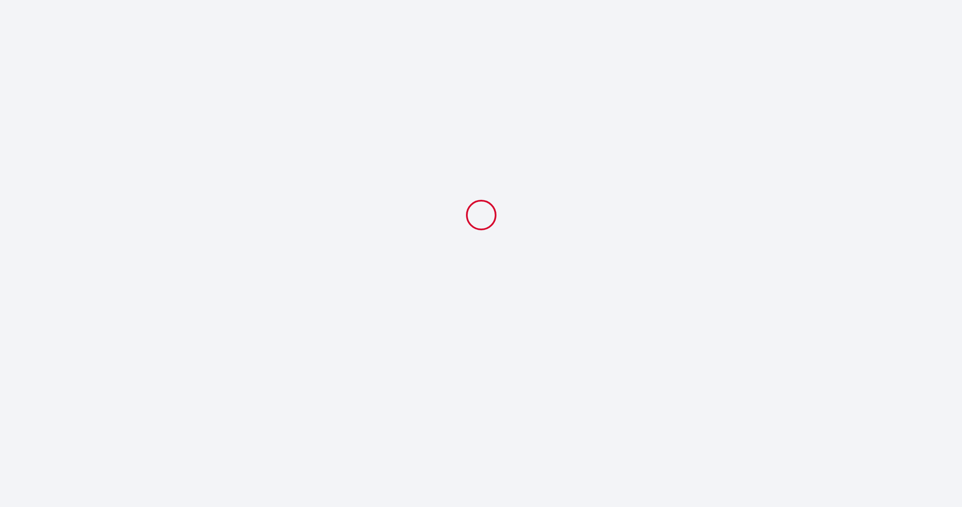
select select
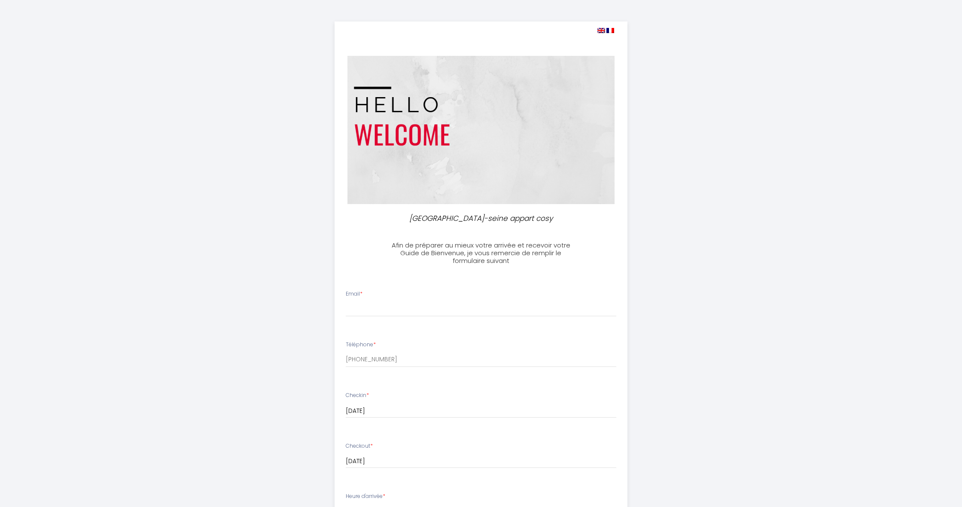
click at [416, 169] on img at bounding box center [480, 130] width 267 height 148
click at [599, 30] on img at bounding box center [601, 30] width 8 height 5
select select
click at [600, 30] on img at bounding box center [601, 30] width 8 height 5
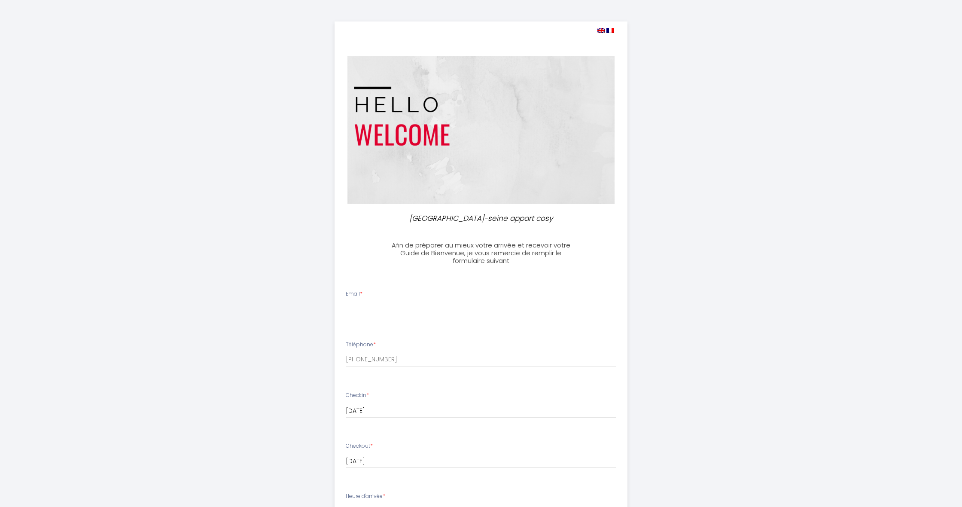
click at [600, 30] on img at bounding box center [601, 30] width 8 height 5
click at [663, 49] on div "[GEOGRAPHIC_DATA]-seine appart cosy Afin de préparer au mieux votre arrivée et …" at bounding box center [481, 409] width 440 height 819
click at [602, 32] on img at bounding box center [601, 30] width 8 height 5
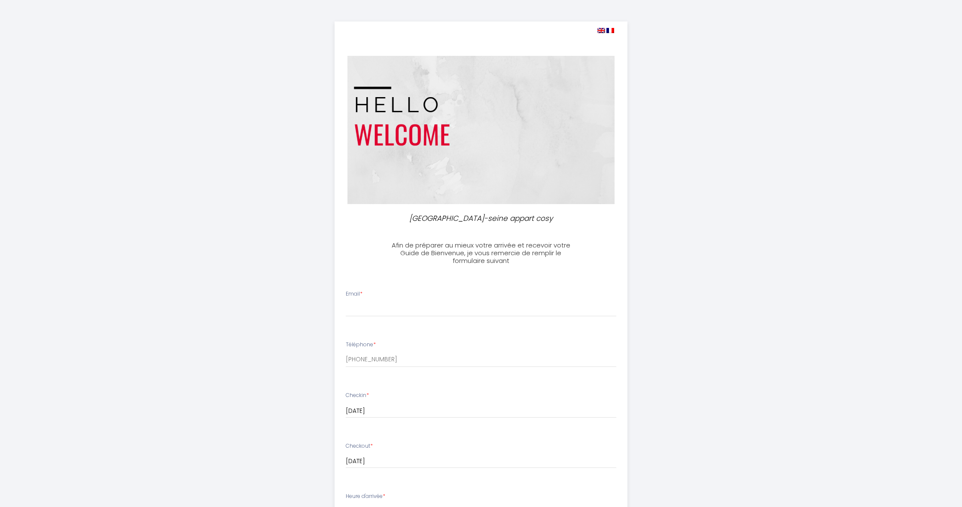
click at [602, 32] on img at bounding box center [601, 30] width 8 height 5
click at [435, 244] on h3 "Afin de préparer au mieux votre arrivée et recevoir votre Guide de Bienvenue, j…" at bounding box center [480, 252] width 191 height 23
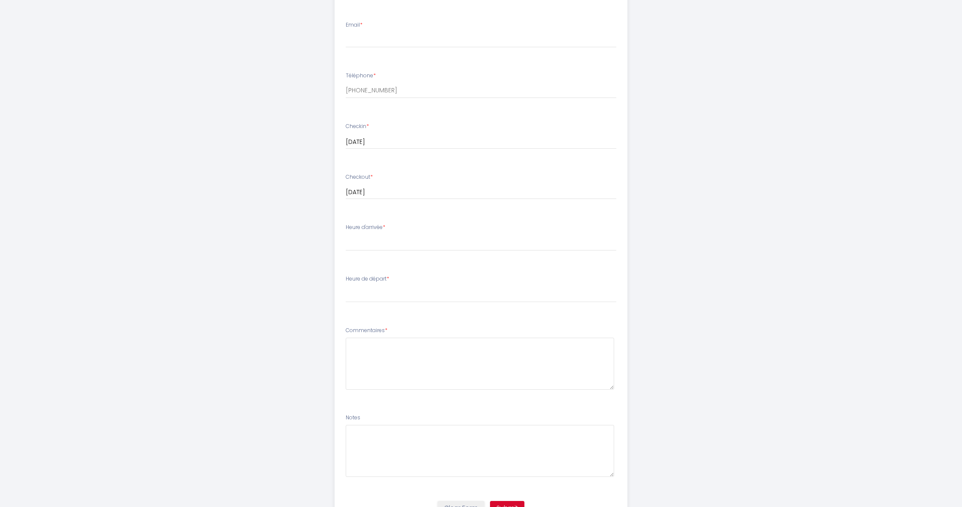
scroll to position [268, 0]
drag, startPoint x: 341, startPoint y: 225, endPoint x: 384, endPoint y: 225, distance: 43.4
click at [384, 225] on li "Heure d'arrivée * 14:00 14:30 15:00 15:30 16:00 16:30 17:00 17:30 18:00 18:30 1…" at bounding box center [481, 242] width 292 height 46
drag, startPoint x: 344, startPoint y: 278, endPoint x: 387, endPoint y: 276, distance: 43.8
click at [387, 276] on li "Heure de départ * 00:00 00:30 01:00 01:30 02:00 02:30 03:00 03:30 04:00 04:30 0…" at bounding box center [481, 293] width 292 height 46
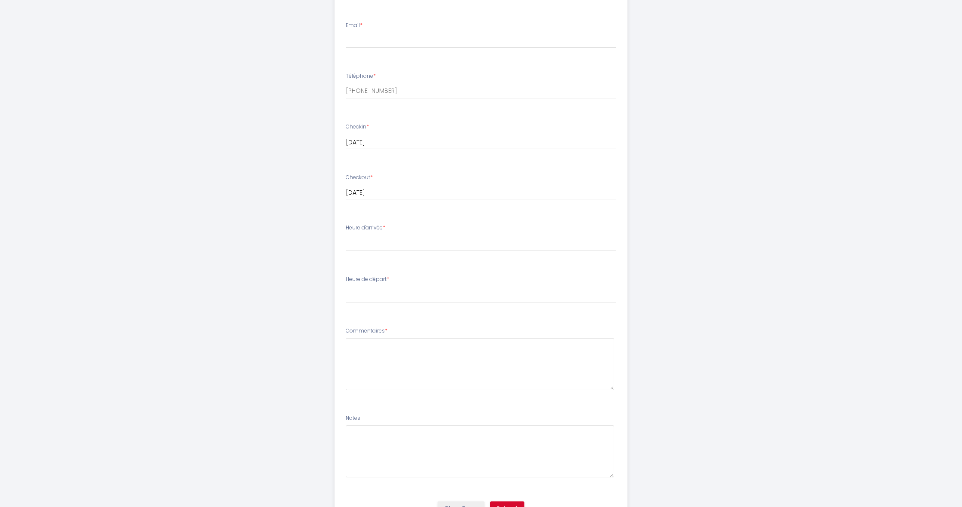
click at [311, 277] on div "[GEOGRAPHIC_DATA]-seine appart cosy Afin de préparer au mieux votre arrivée et …" at bounding box center [481, 141] width 440 height 819
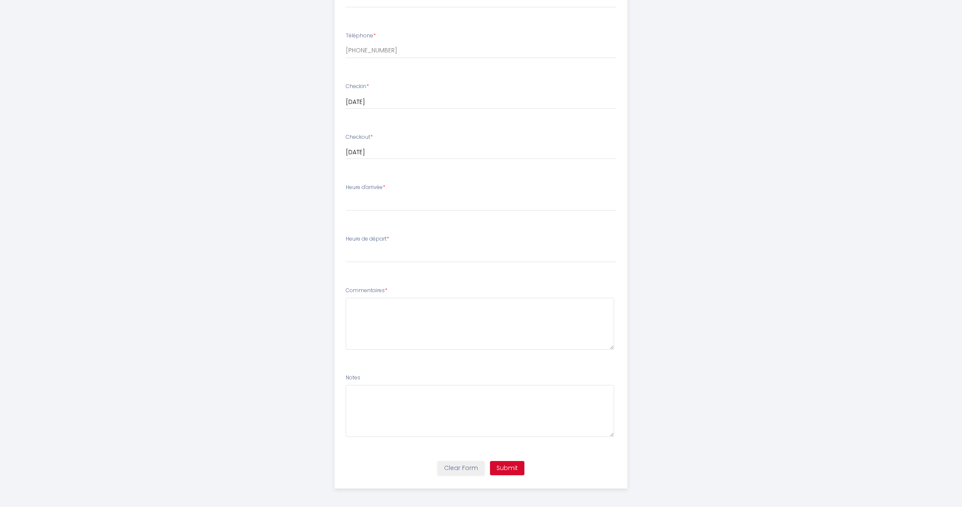
scroll to position [308, 0]
drag, startPoint x: 341, startPoint y: 287, endPoint x: 383, endPoint y: 288, distance: 41.7
click at [383, 288] on li "Commentaires *" at bounding box center [481, 323] width 292 height 82
click at [286, 325] on div "[GEOGRAPHIC_DATA]-seine appart cosy Afin de préparer au mieux votre arrivée et …" at bounding box center [481, 101] width 440 height 819
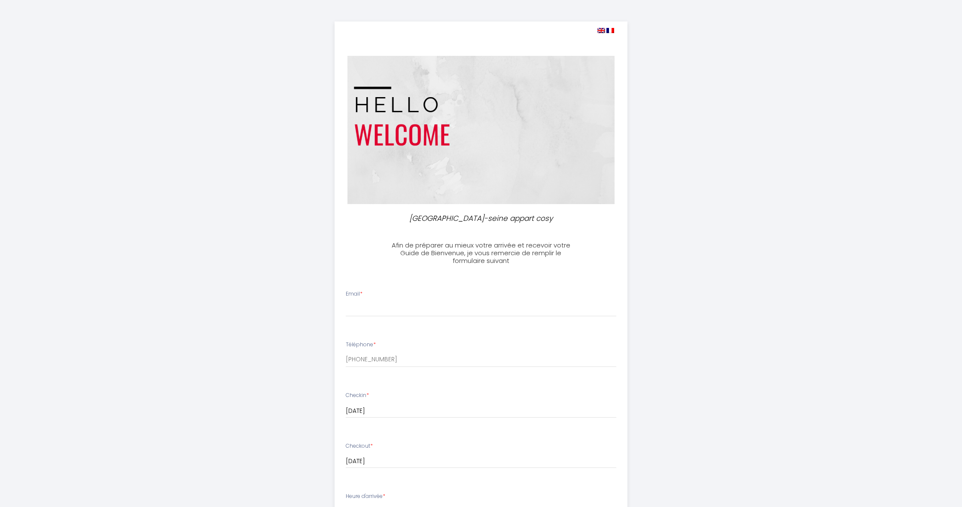
scroll to position [0, 0]
type input "ㄅ"
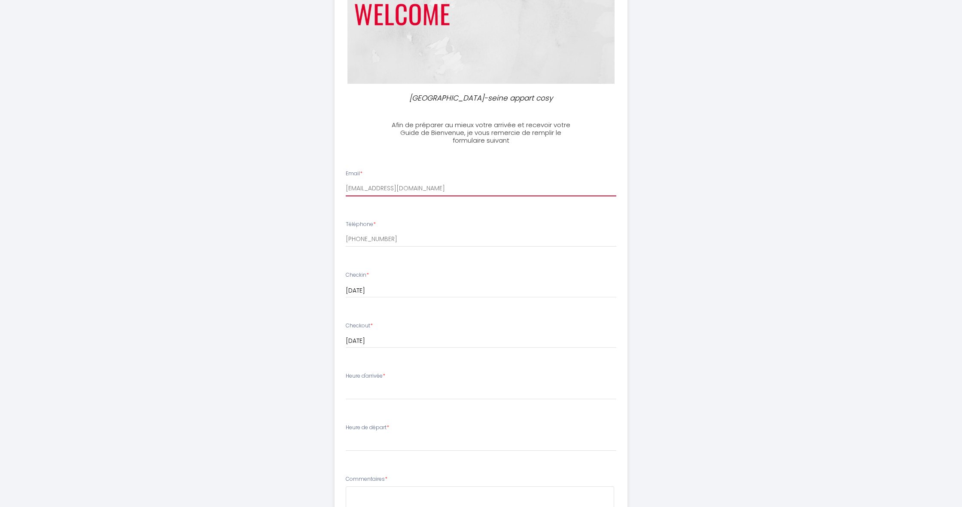
scroll to position [127, 0]
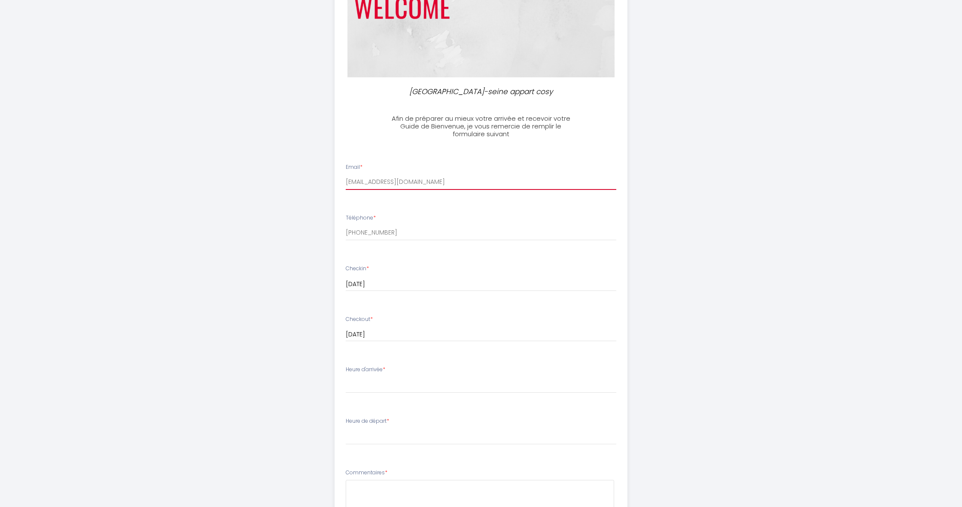
type input "[EMAIL_ADDRESS][DOMAIN_NAME]"
click at [392, 282] on input "[DATE]" at bounding box center [481, 284] width 271 height 11
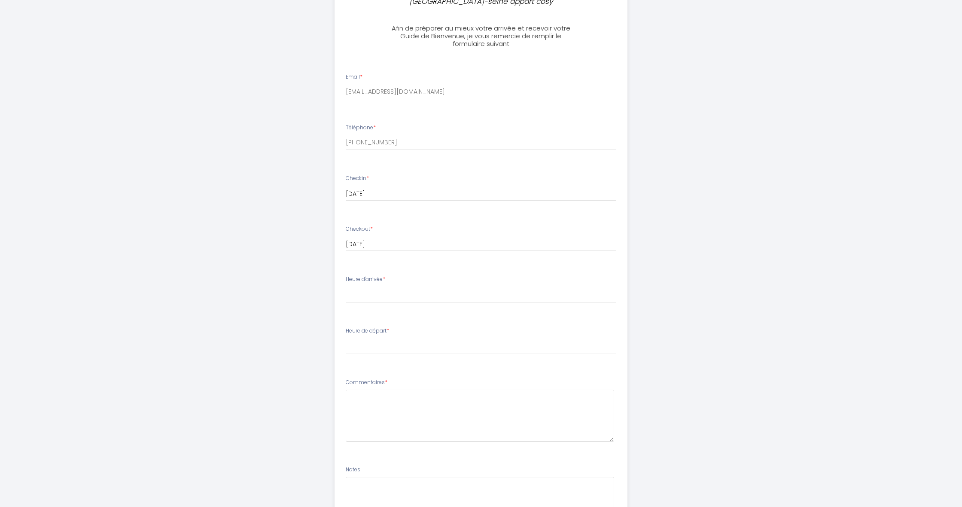
scroll to position [217, 0]
select select "14:00"
select select "11:00"
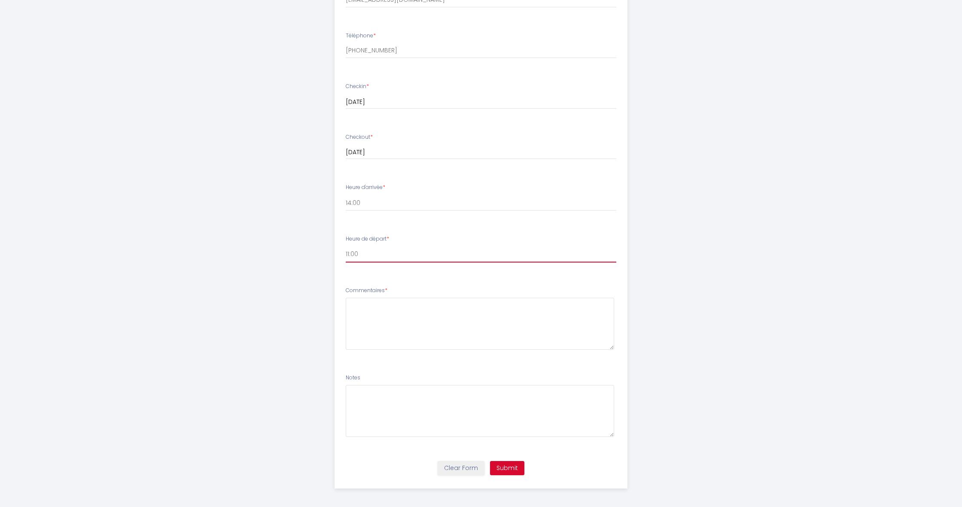
scroll to position [308, 0]
click at [393, 317] on textarea at bounding box center [480, 324] width 269 height 52
drag, startPoint x: 342, startPoint y: 287, endPoint x: 384, endPoint y: 287, distance: 42.1
click at [384, 287] on li "Commentaires *" at bounding box center [481, 323] width 292 height 82
click at [378, 300] on textarea at bounding box center [480, 324] width 269 height 52
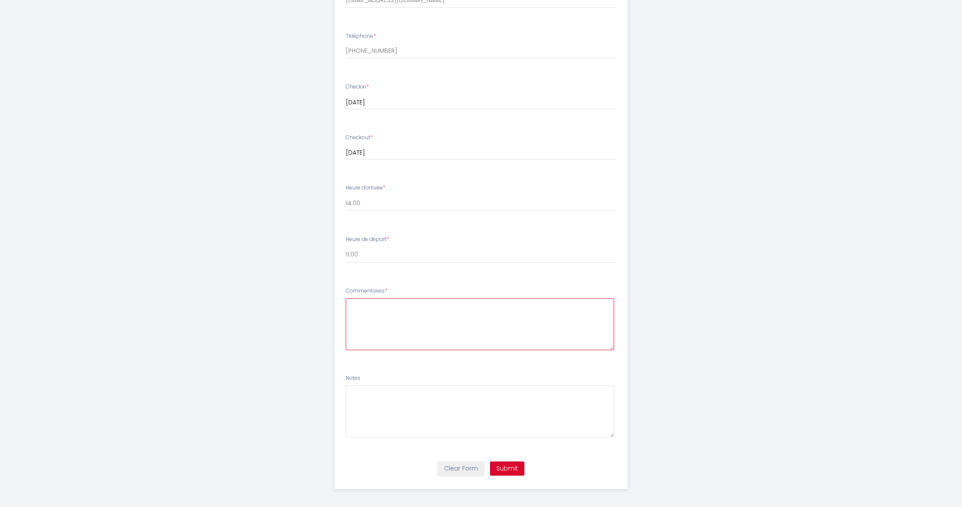
click at [437, 311] on textarea at bounding box center [480, 324] width 269 height 52
paste textarea "[PERSON_NAME]"
paste textarea "Bonjour"
drag, startPoint x: 424, startPoint y: 306, endPoint x: 316, endPoint y: 284, distance: 110.8
click at [316, 284] on div "[GEOGRAPHIC_DATA]-seine appart cosy Afin de préparer au mieux votre arrivée et …" at bounding box center [481, 101] width 440 height 819
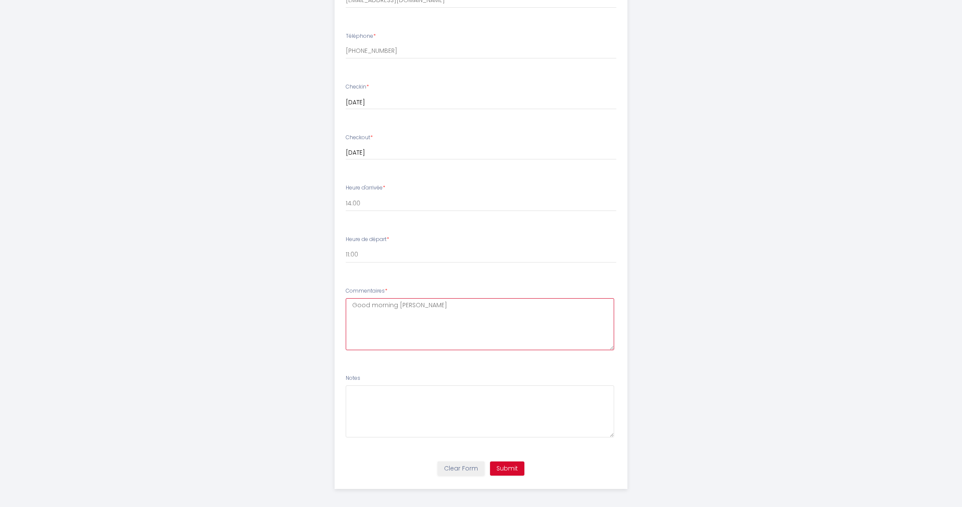
paste textarea "Bonjour"
type textarea "Bonjour"
click at [379, 309] on textarea "Bonjour" at bounding box center [480, 324] width 269 height 52
drag, startPoint x: 387, startPoint y: 305, endPoint x: 297, endPoint y: 294, distance: 90.9
click at [297, 294] on div "[GEOGRAPHIC_DATA]-seine appart cosy Afin de préparer au mieux votre arrivée et …" at bounding box center [481, 101] width 440 height 819
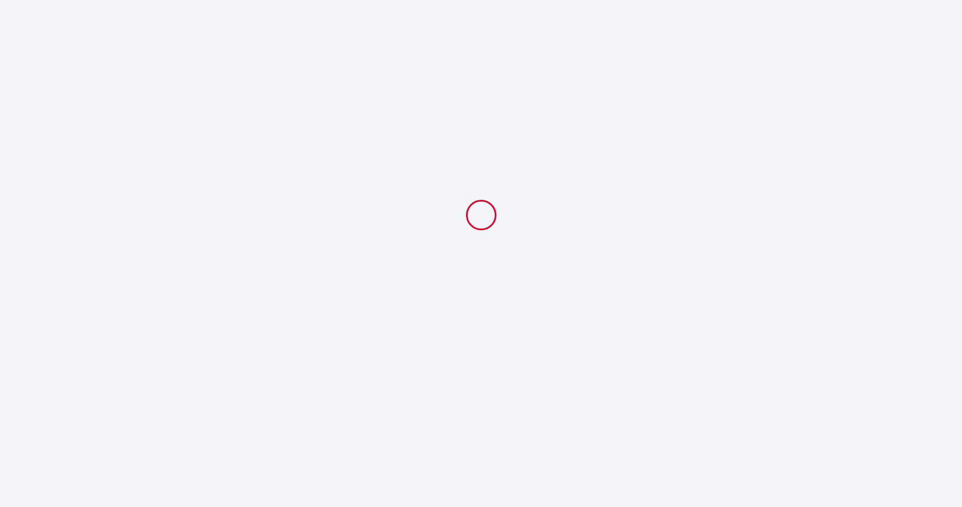
select select
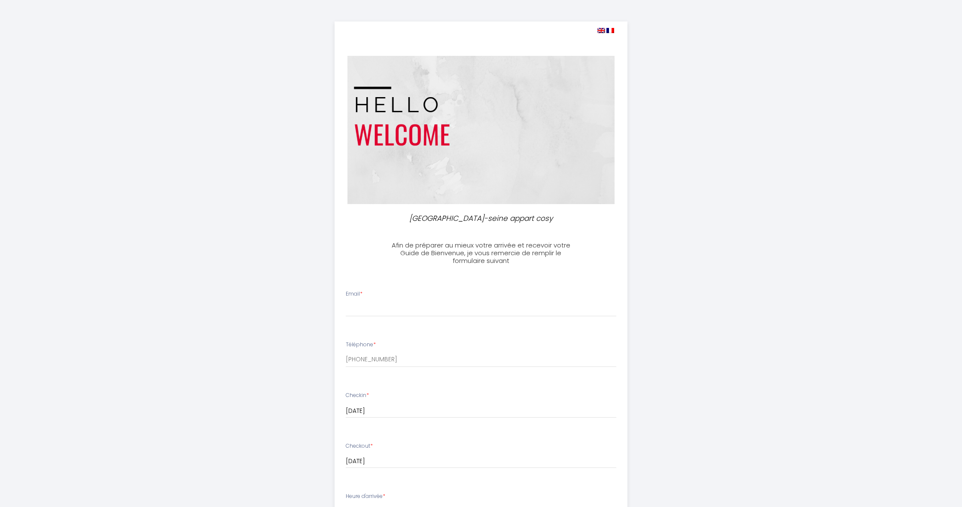
click at [364, 317] on li "Email *" at bounding box center [481, 308] width 292 height 46
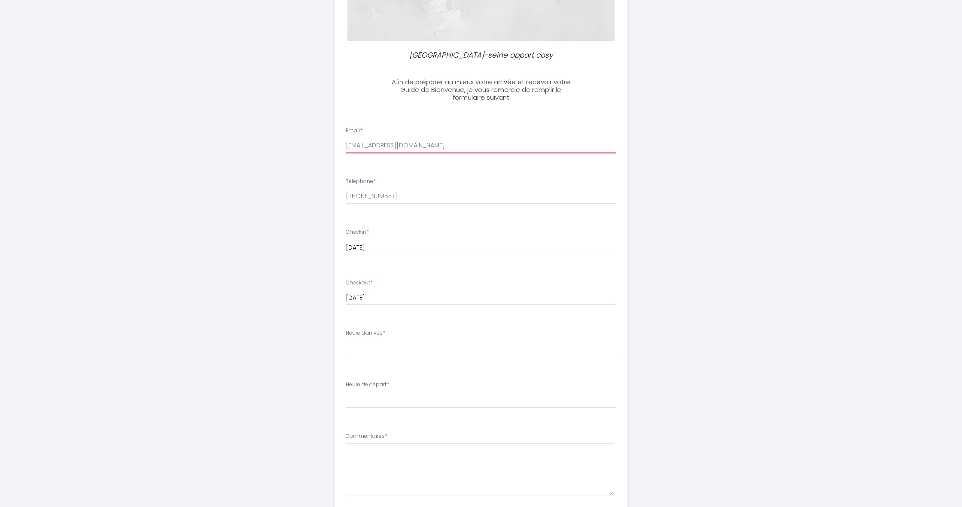
scroll to position [163, 0]
type input "[EMAIL_ADDRESS][DOMAIN_NAME]"
select select "14:00"
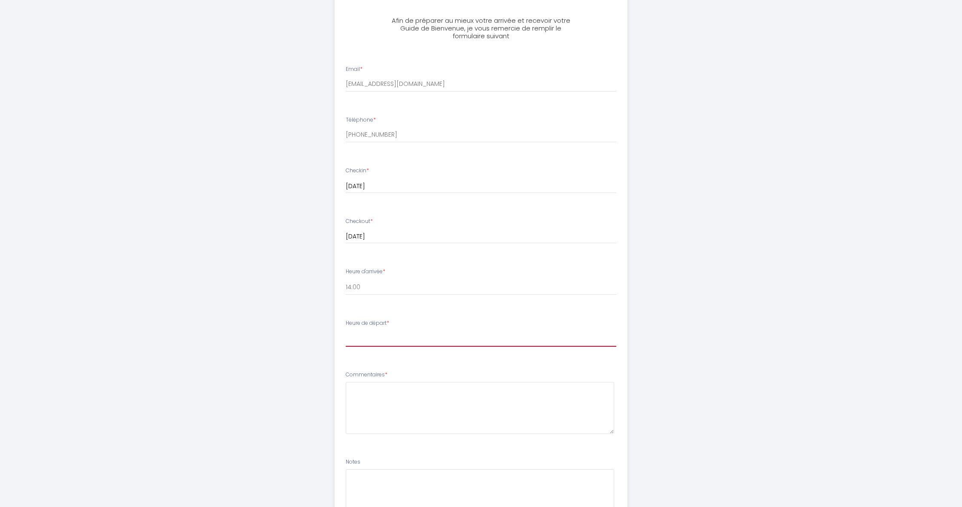
select select "11:00"
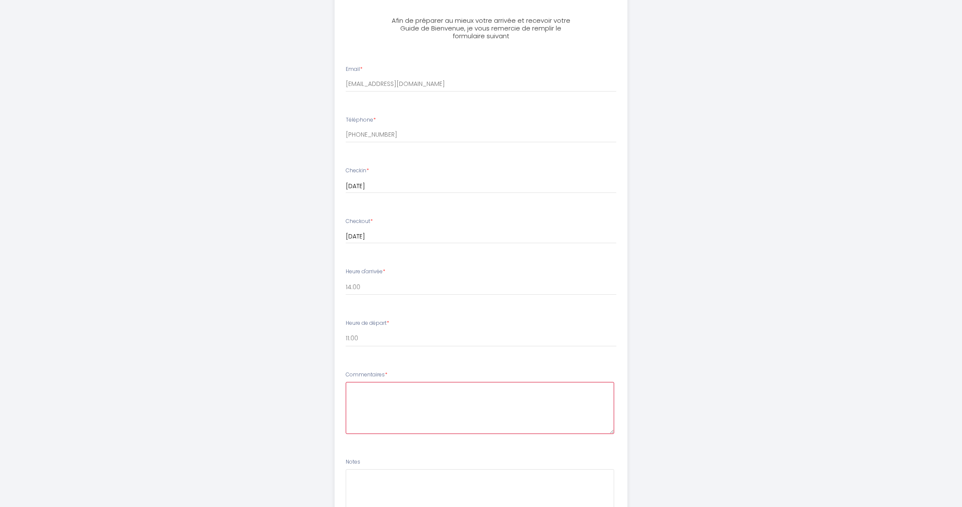
click at [378, 395] on textarea at bounding box center [480, 408] width 269 height 52
type textarea "b"
paste textarea "Bonjour"
drag, startPoint x: 343, startPoint y: 370, endPoint x: 384, endPoint y: 371, distance: 41.2
click at [384, 371] on li "Commentaires * Bonjour Sonia," at bounding box center [481, 406] width 292 height 82
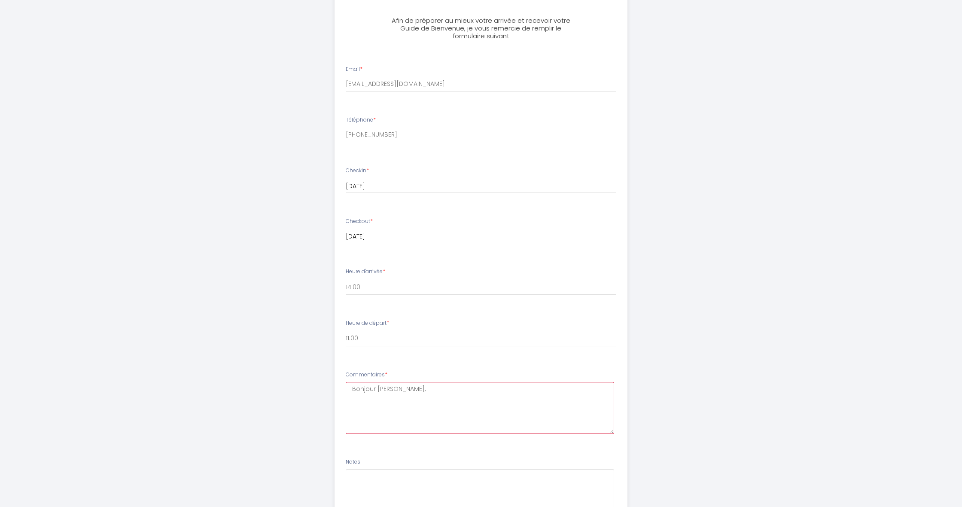
click at [408, 393] on textarea "Bonjour Sonia," at bounding box center [480, 408] width 269 height 52
paste textarea "Nous prévoyons de passer le réveillon du Nouvel An à Paris, et votre hébergemen…"
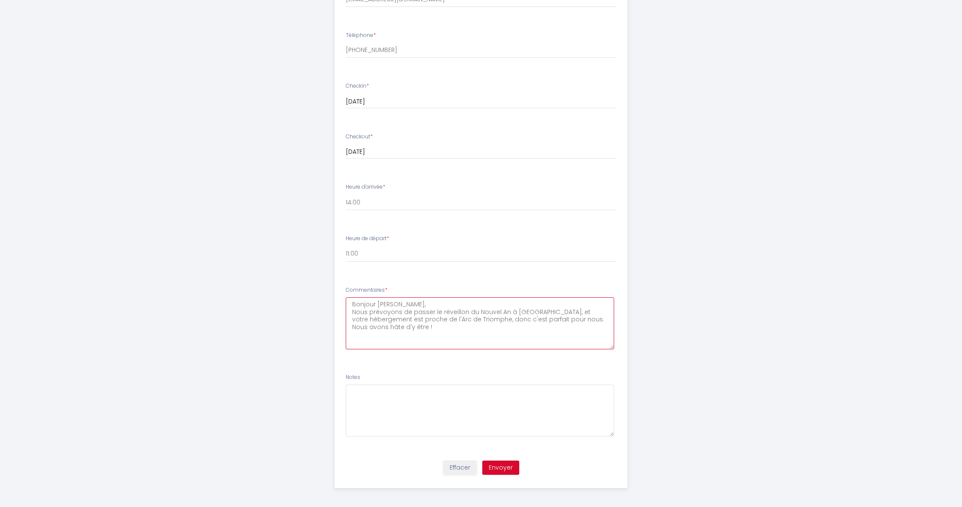
scroll to position [308, 0]
click at [553, 326] on textarea "Bonjour Sonia, Nous prévoyons de passer le réveillon du Nouvel An à Paris, et v…" at bounding box center [480, 324] width 269 height 52
type textarea "Bonjour Sonia, Nous prévoyons de passer le réveillon du Nouvel An à Paris, et v…"
click at [434, 282] on li "Commentaires * Bonjour Sonia, Nous prévoyons de passer le réveillon du Nouvel A…" at bounding box center [481, 323] width 292 height 82
click at [510, 463] on button "Envoyer" at bounding box center [500, 468] width 37 height 15
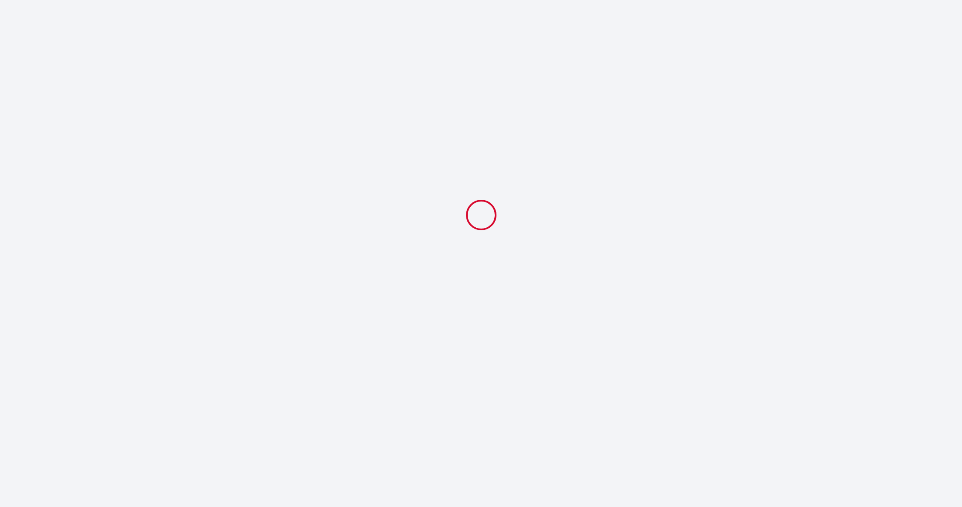
scroll to position [0, 0]
select select "11:00"
